Goal: Learn about a topic: Learn about a topic

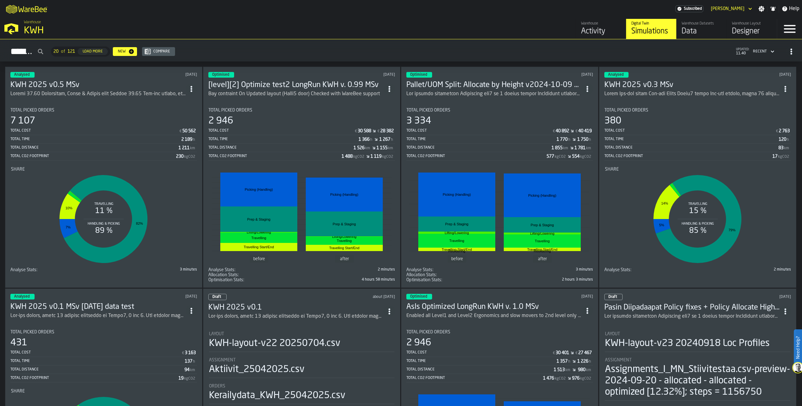
click at [15, 30] on icon "button-toggle-Open —> Warehouse Menu" at bounding box center [11, 27] width 15 height 15
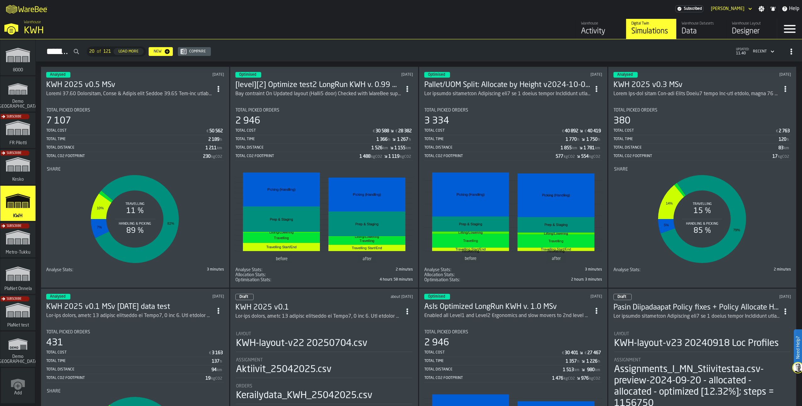
click at [17, 274] on polygon "link-to-/wh/i/b88231c4-cba4-4475-9cbc-8dace4df4c58/simulations" at bounding box center [18, 274] width 24 height 13
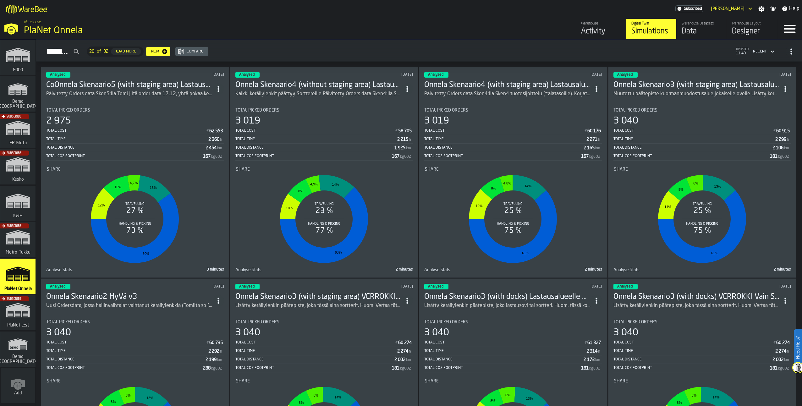
click at [21, 349] on div "link-to-/wh/i/16932755-72b9-4ea4-9c69-3f1f3a500823/simulations" at bounding box center [16, 351] width 35 height 36
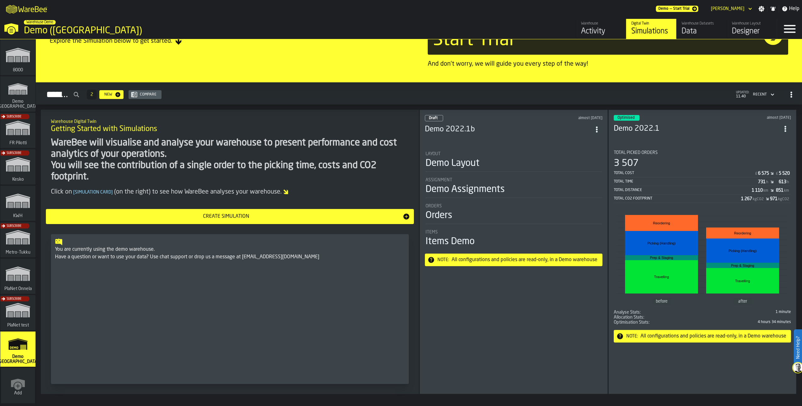
scroll to position [101, 0]
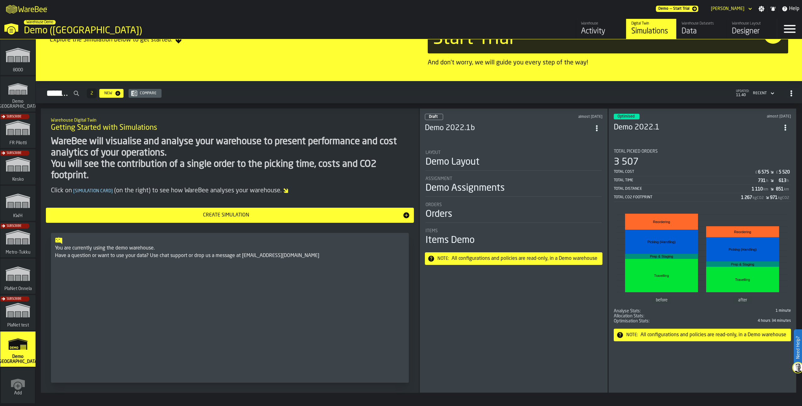
click at [21, 99] on icon "link-to-/wh/i/4997fd2e-b49d-4f54-bded-4d656ae6fc97/simulations" at bounding box center [18, 89] width 30 height 20
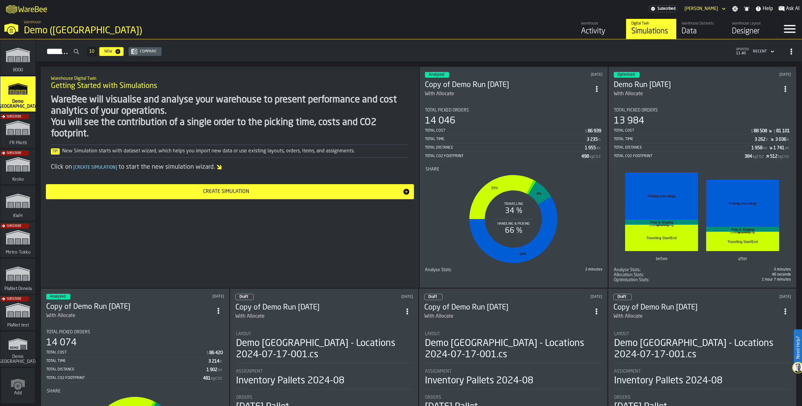
click at [472, 86] on h3 "Copy of Demo Run [DATE]" at bounding box center [508, 85] width 166 height 10
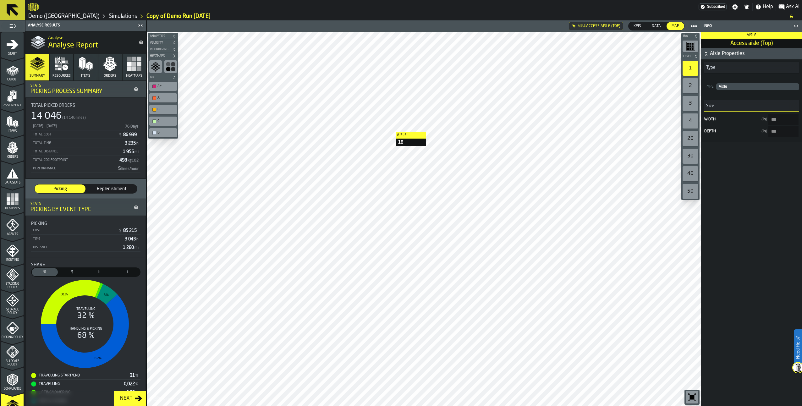
type input "***"
